Goal: Information Seeking & Learning: Find specific fact

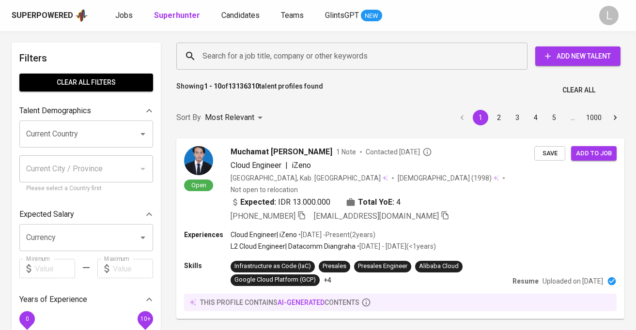
click at [232, 57] on input "Search for a job title, company or other keywords" at bounding box center [354, 56] width 309 height 18
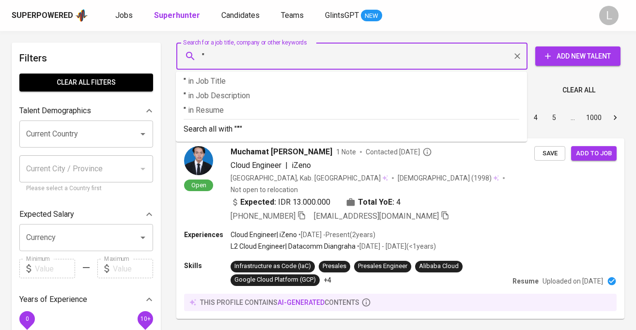
paste input "[PERSON_NAME]"
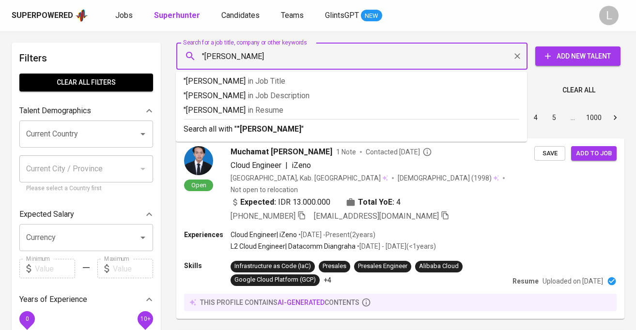
type input ""[PERSON_NAME]""
click at [247, 127] on div "Sort By Most Relevant MOST_RELEVANT 1 2 3 4 5 … 1000" at bounding box center [401, 118] width 460 height 30
click at [301, 133] on div "Sort By Most Relevant MOST_RELEVANT 1 2 3 4 5 … 1000" at bounding box center [401, 118] width 460 height 30
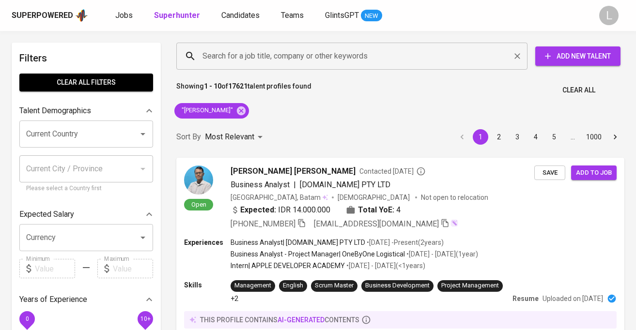
click at [316, 50] on input "Search for a job title, company or other keywords" at bounding box center [354, 56] width 309 height 18
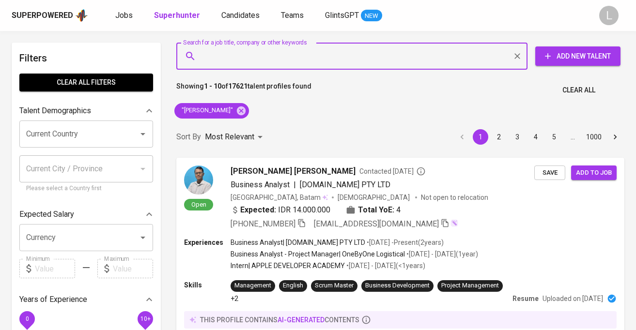
click at [316, 50] on input "Search for a job title, company or other keywords" at bounding box center [354, 56] width 309 height 18
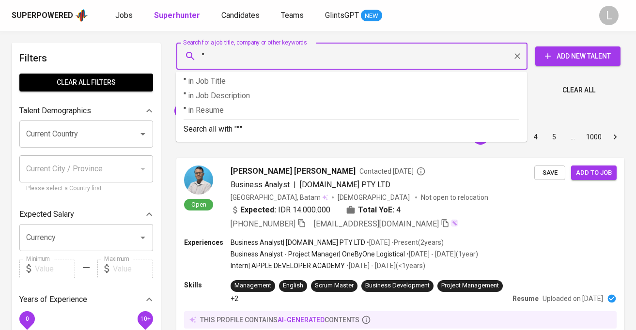
paste input "[PERSON_NAME]"
type input ""diastika""
click at [328, 124] on div "Sort By Most Relevant MOST_RELEVANT 1 2 3 4 5 … 1000" at bounding box center [401, 138] width 460 height 30
click at [289, 130] on div "Sort By Most Relevant MOST_RELEVANT 1 2 3 4 5 … 1000" at bounding box center [401, 138] width 460 height 30
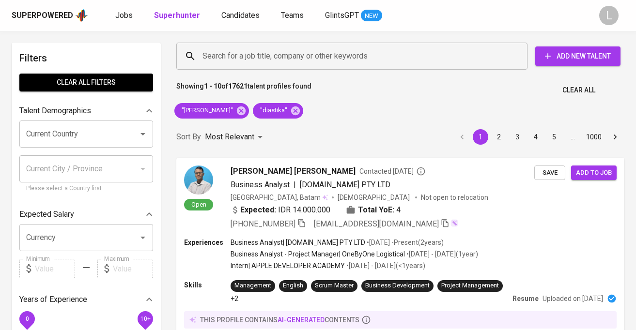
click at [289, 130] on div "Sort By Most Relevant MOST_RELEVANT 1 2 3 4 5 … 1000" at bounding box center [401, 138] width 460 height 30
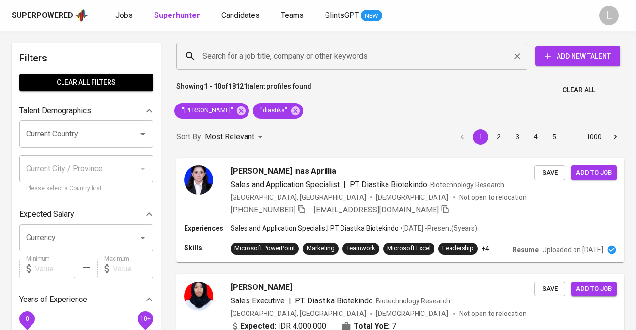
click at [319, 48] on input "Search for a job title, company or other keywords" at bounding box center [354, 56] width 309 height 18
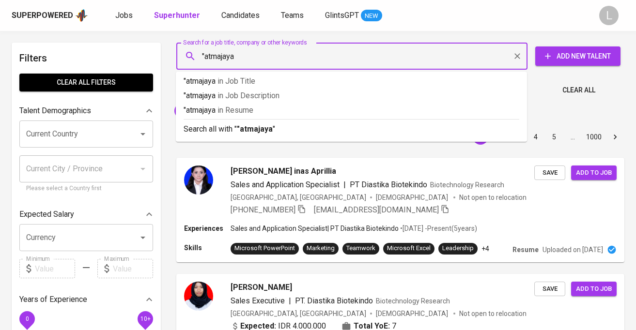
type input ""atmajaya""
click at [315, 130] on p "Search all with " "atmajaya" "" at bounding box center [352, 130] width 336 height 12
click at [301, 126] on div "Sort By Most Relevant MOST_RELEVANT 1 2 3 4 5 … 1000" at bounding box center [401, 138] width 460 height 30
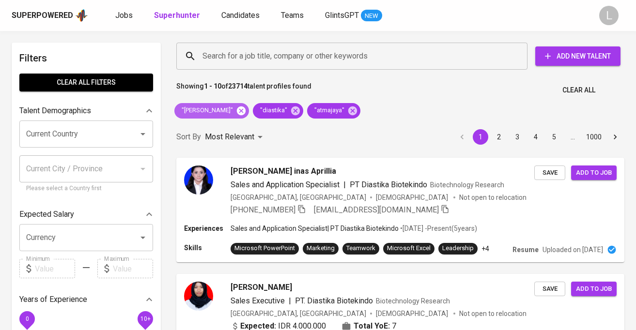
click at [240, 111] on icon at bounding box center [241, 110] width 9 height 9
click at [307, 110] on span ""atmajaya"" at bounding box center [328, 110] width 43 height 9
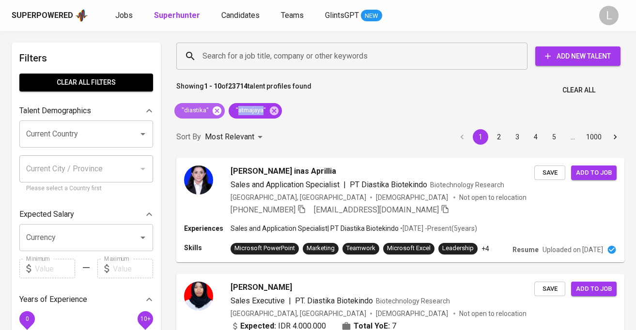
click at [214, 111] on icon at bounding box center [217, 110] width 9 height 9
click at [269, 111] on icon at bounding box center [274, 111] width 11 height 11
click at [214, 131] on p "Most Relevant" at bounding box center [229, 137] width 49 height 12
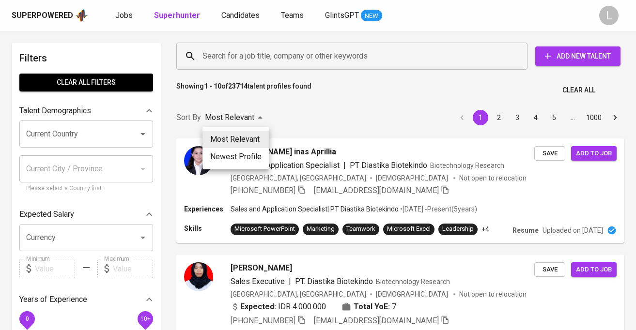
click at [272, 115] on div at bounding box center [318, 165] width 636 height 330
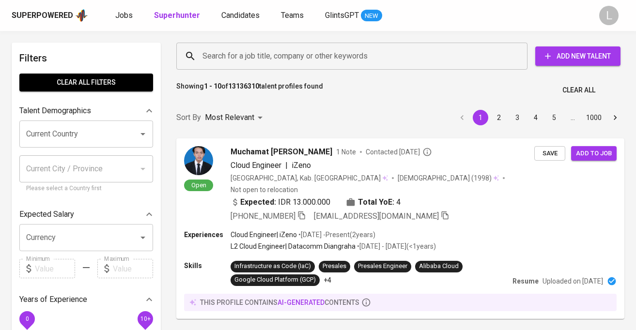
click at [248, 55] on input "Search for a job title, company or other keywords" at bounding box center [354, 56] width 309 height 18
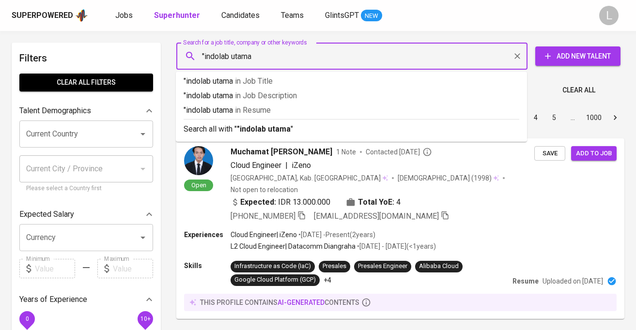
type input ""indolab utama""
click at [270, 107] on span "in Resume" at bounding box center [255, 110] width 36 height 9
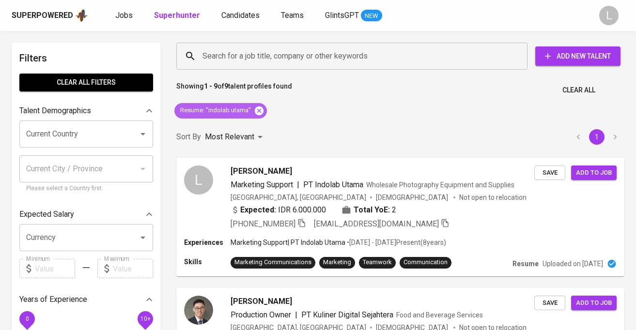
click at [258, 114] on icon at bounding box center [259, 110] width 9 height 9
